Goal: Transaction & Acquisition: Purchase product/service

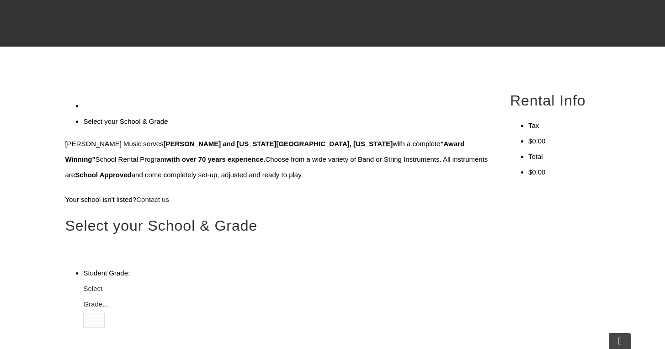
scroll to position [202, 0]
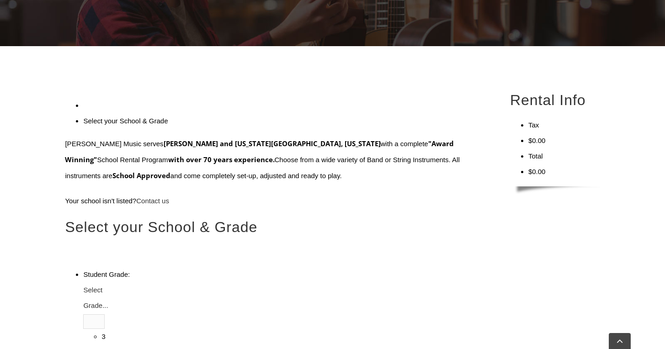
click at [108, 286] on span "Select Grade..." at bounding box center [95, 297] width 25 height 23
click at [105, 329] on li "3" at bounding box center [103, 337] width 3 height 16
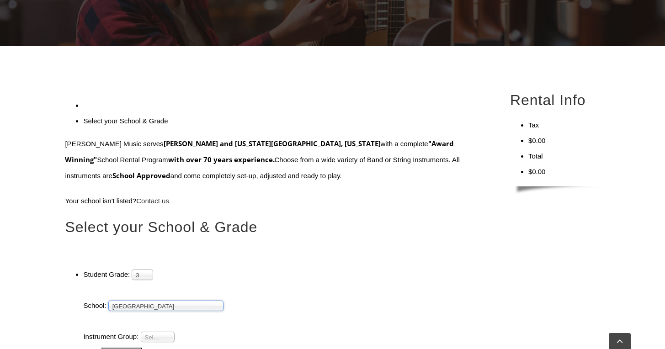
click at [145, 333] on span "Select Instrument Group..." at bounding box center [153, 338] width 17 height 11
click at [142, 348] on input "Continue >>" at bounding box center [122, 353] width 41 height 10
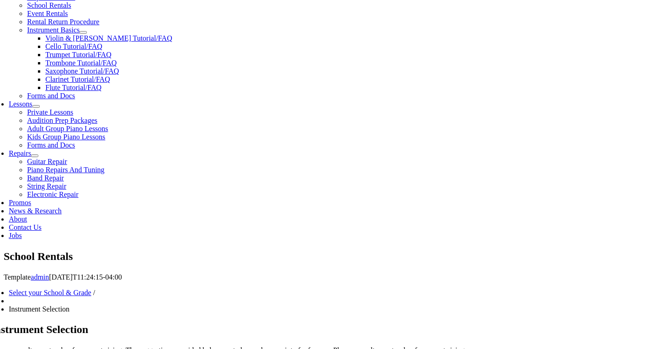
scroll to position [347, 0]
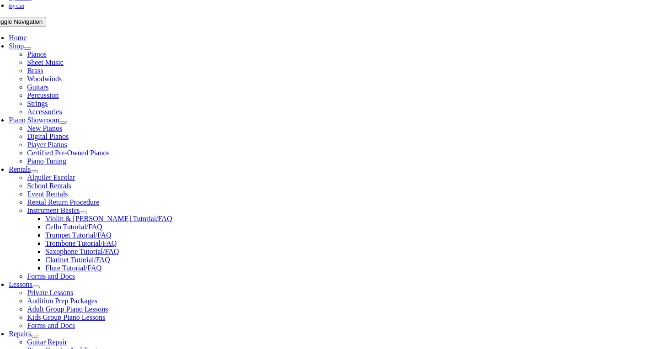
scroll to position [166, 0]
